Goal: Find contact information: Obtain details needed to contact an individual or organization

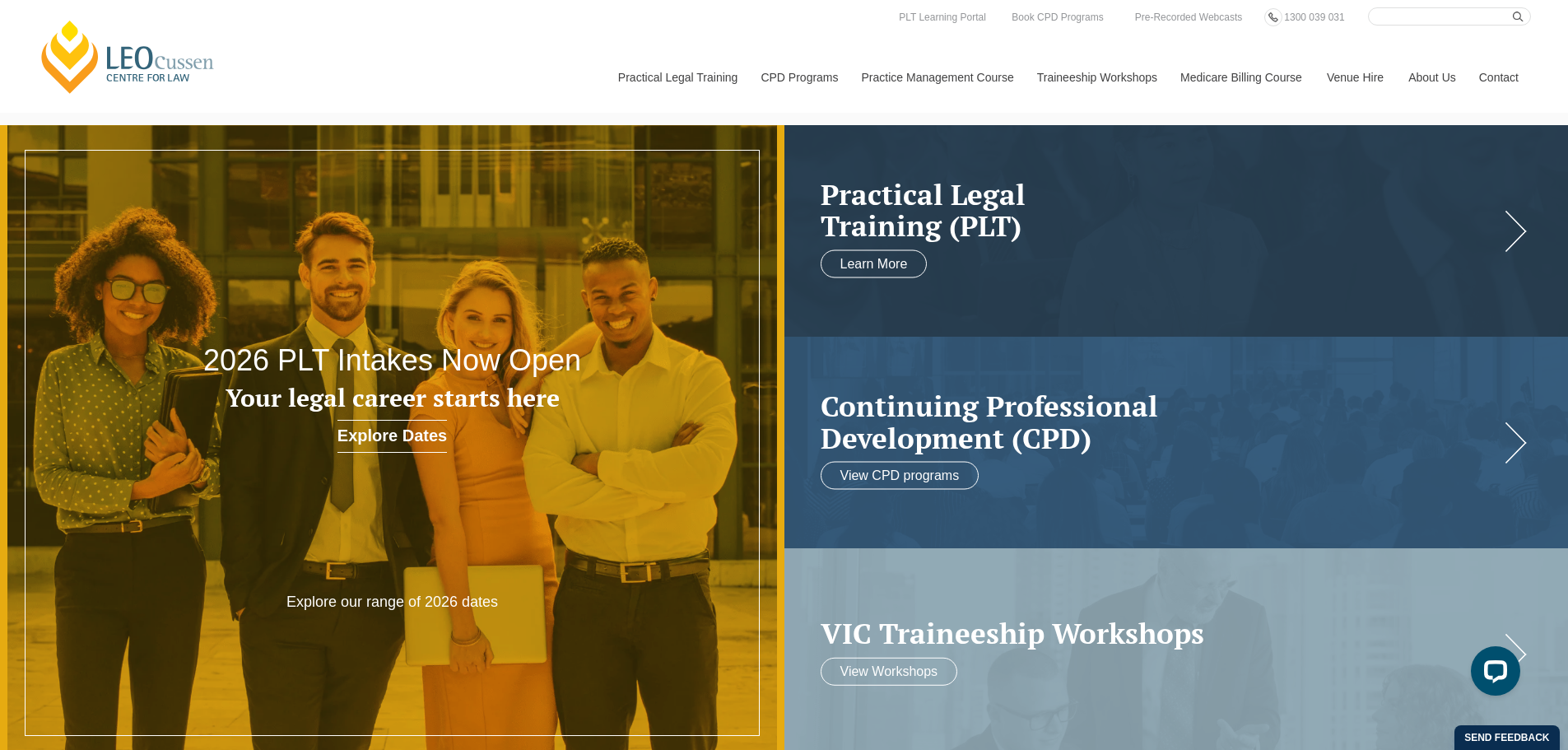
click at [1485, 80] on link "Contact" at bounding box center [1498, 77] width 64 height 71
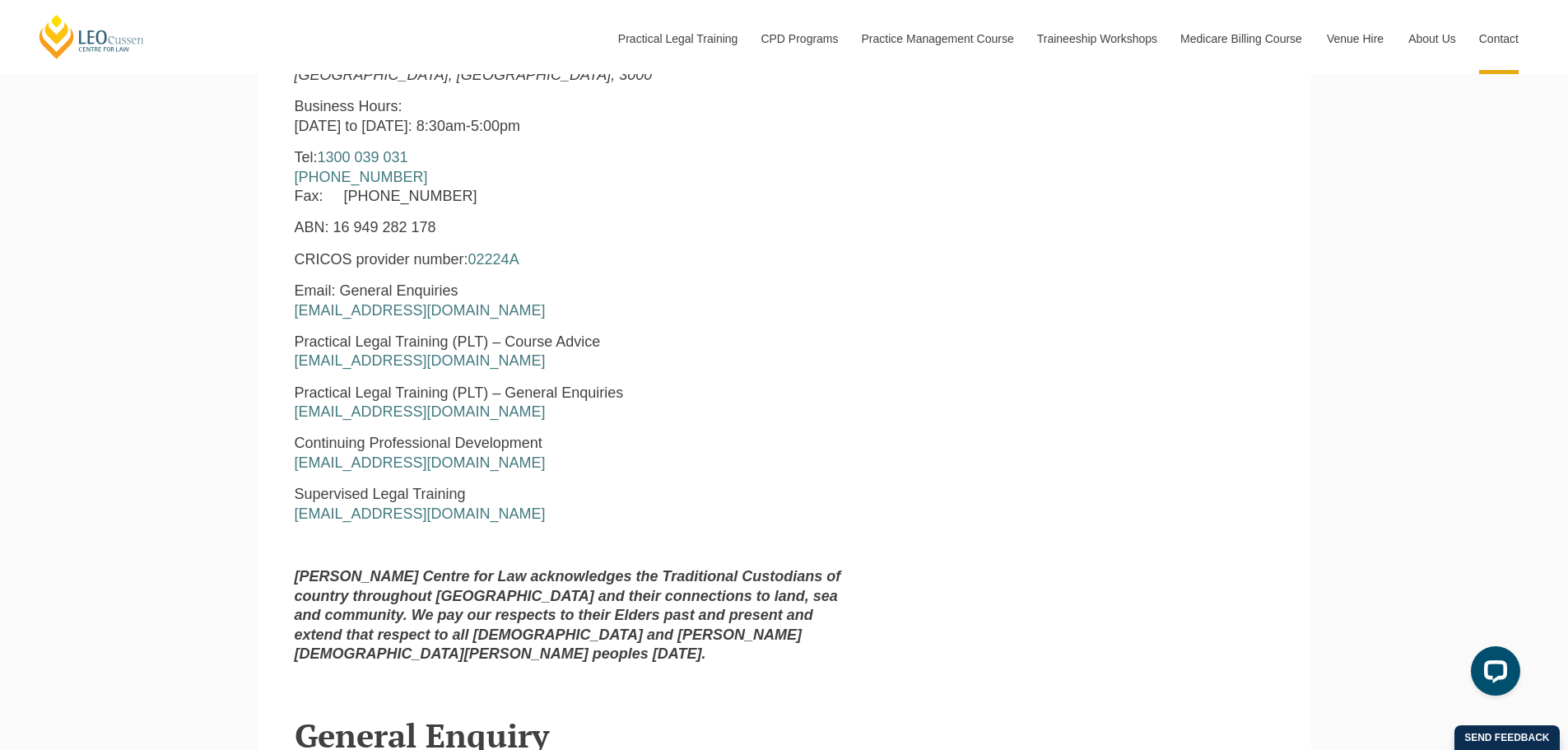
scroll to position [720, 0]
